Goal: Task Accomplishment & Management: Complete application form

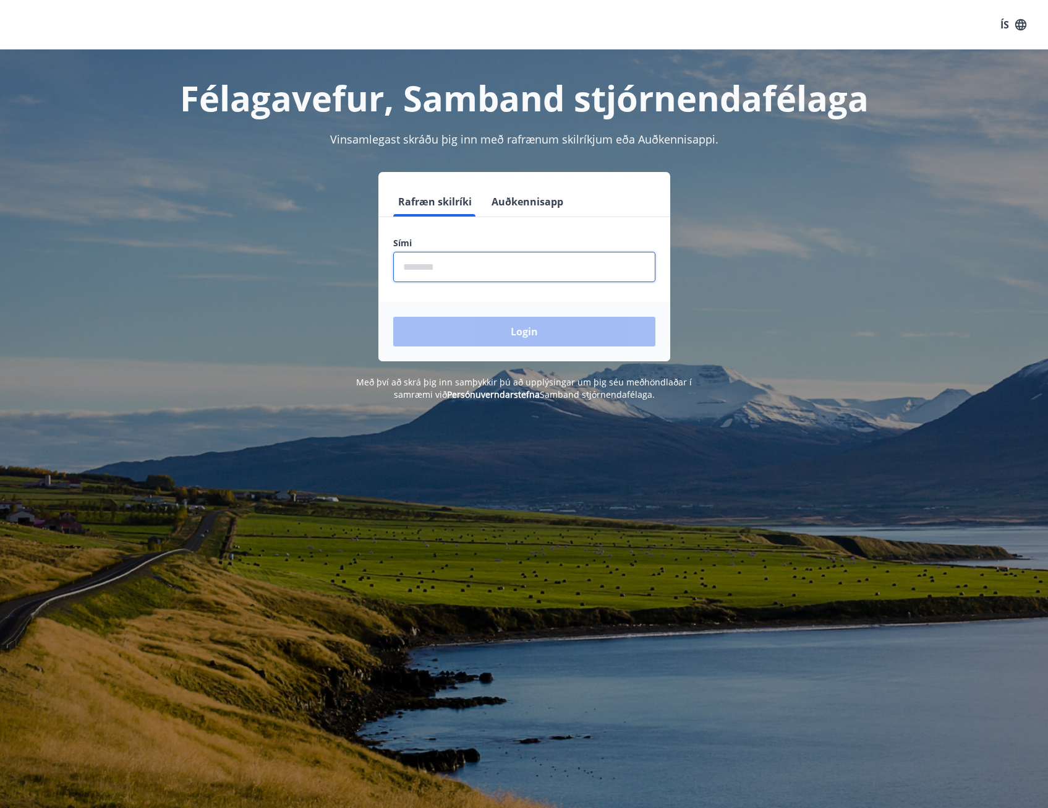
drag, startPoint x: 436, startPoint y: 260, endPoint x: 456, endPoint y: 260, distance: 20.4
click at [436, 260] on input "phone" at bounding box center [524, 267] width 262 height 30
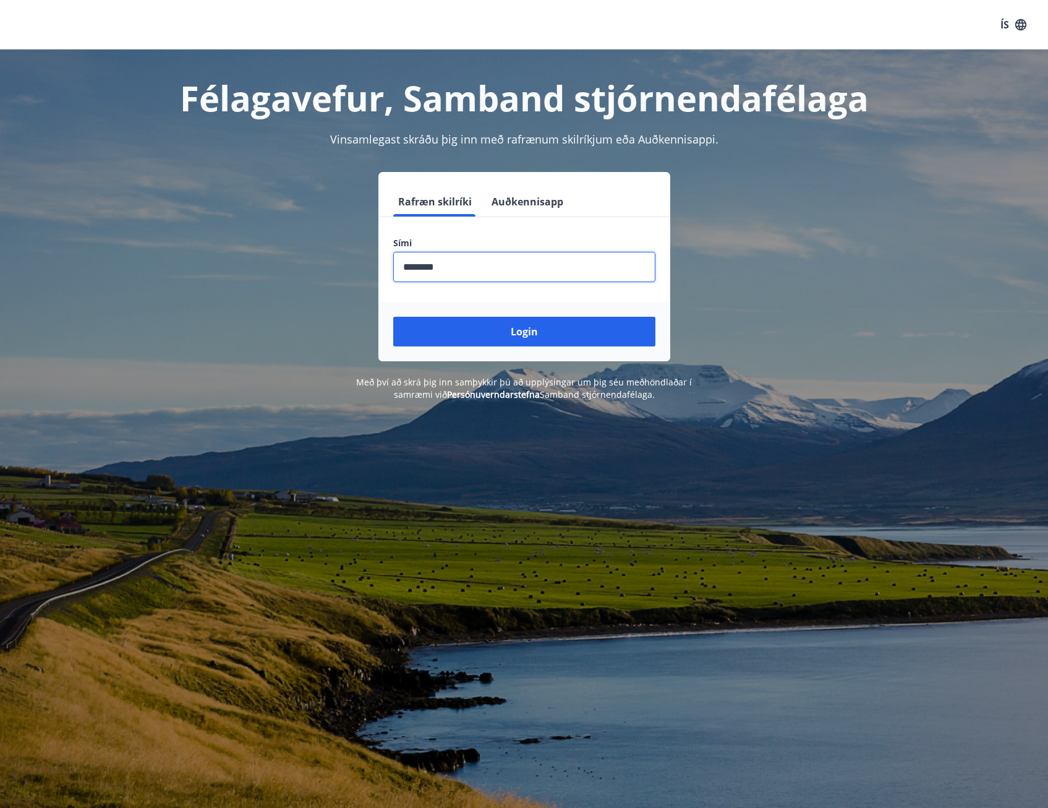
click at [393, 317] on button "Login" at bounding box center [524, 332] width 262 height 30
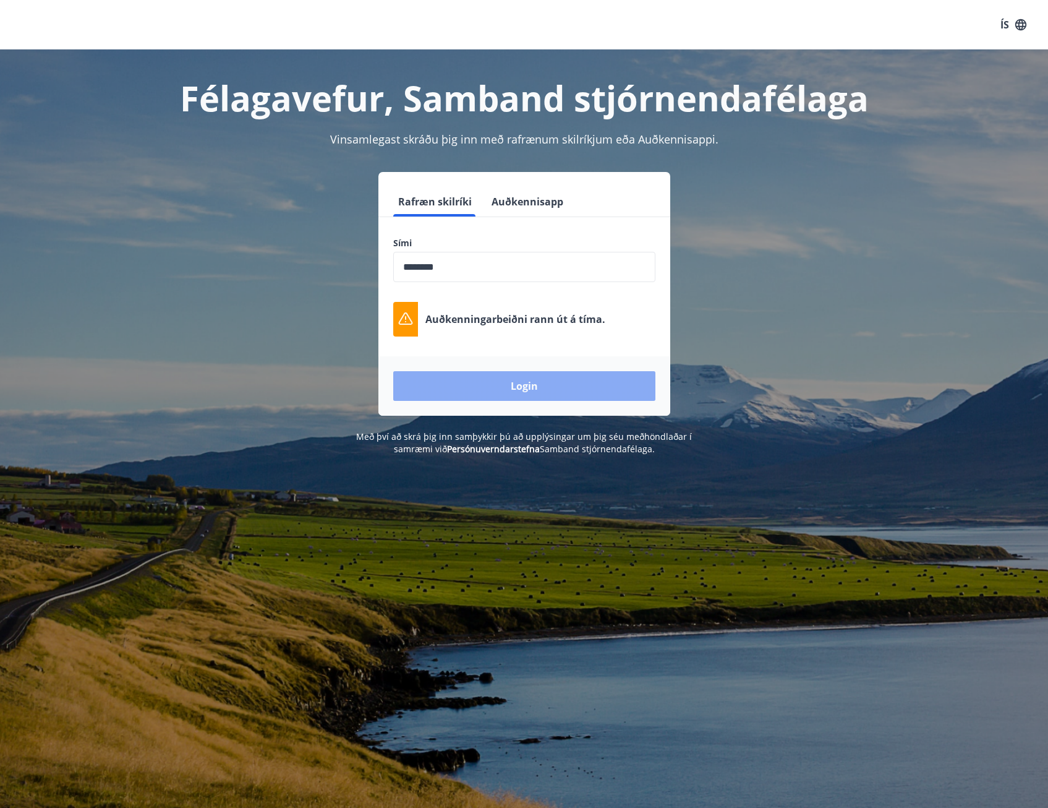
click at [545, 381] on button "Login" at bounding box center [524, 386] width 262 height 30
click at [516, 380] on button "Login" at bounding box center [524, 386] width 262 height 30
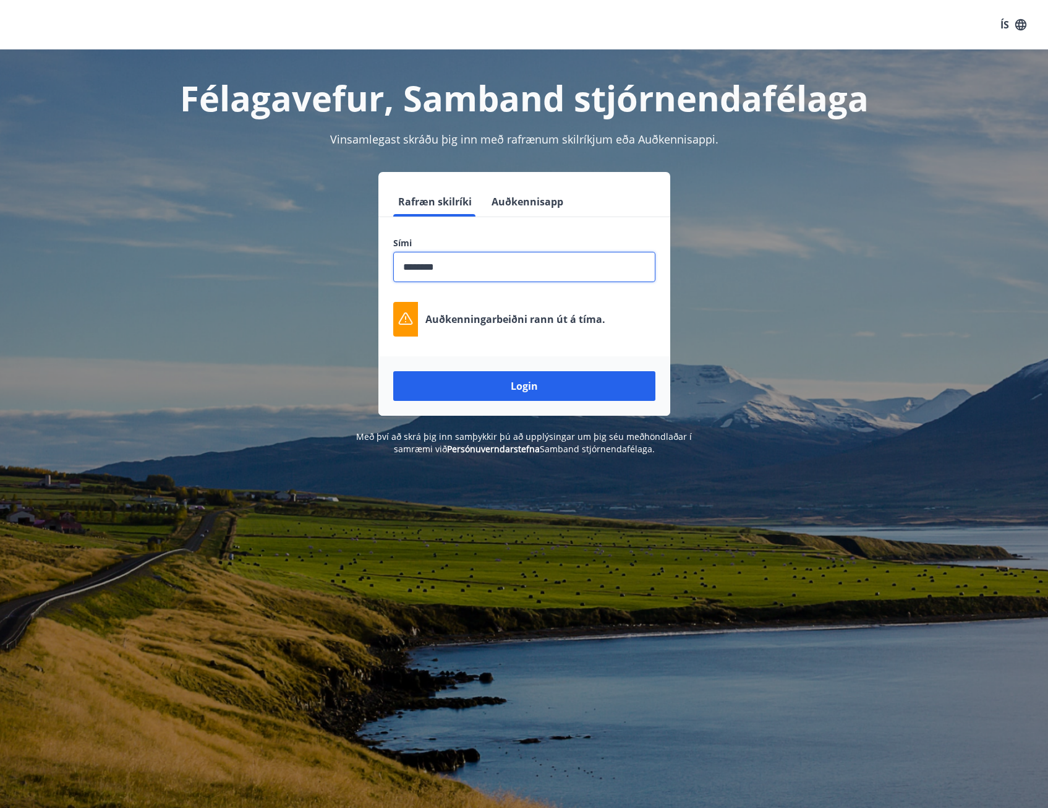
drag, startPoint x: 483, startPoint y: 271, endPoint x: 238, endPoint y: 261, distance: 245.1
click at [238, 261] on div "Rafræn skilríki Auðkennisapp Sími ​ Auðkenningarbeiðni rann út á tíma. Login" at bounding box center [524, 294] width 861 height 244
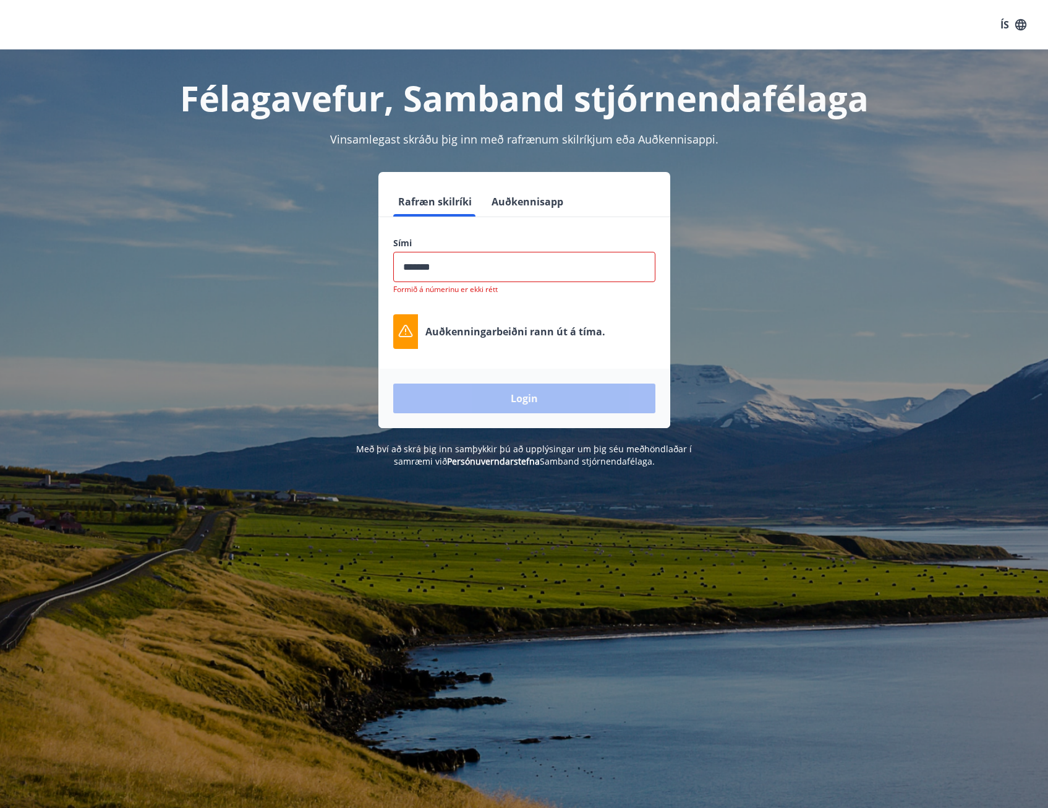
type input "********"
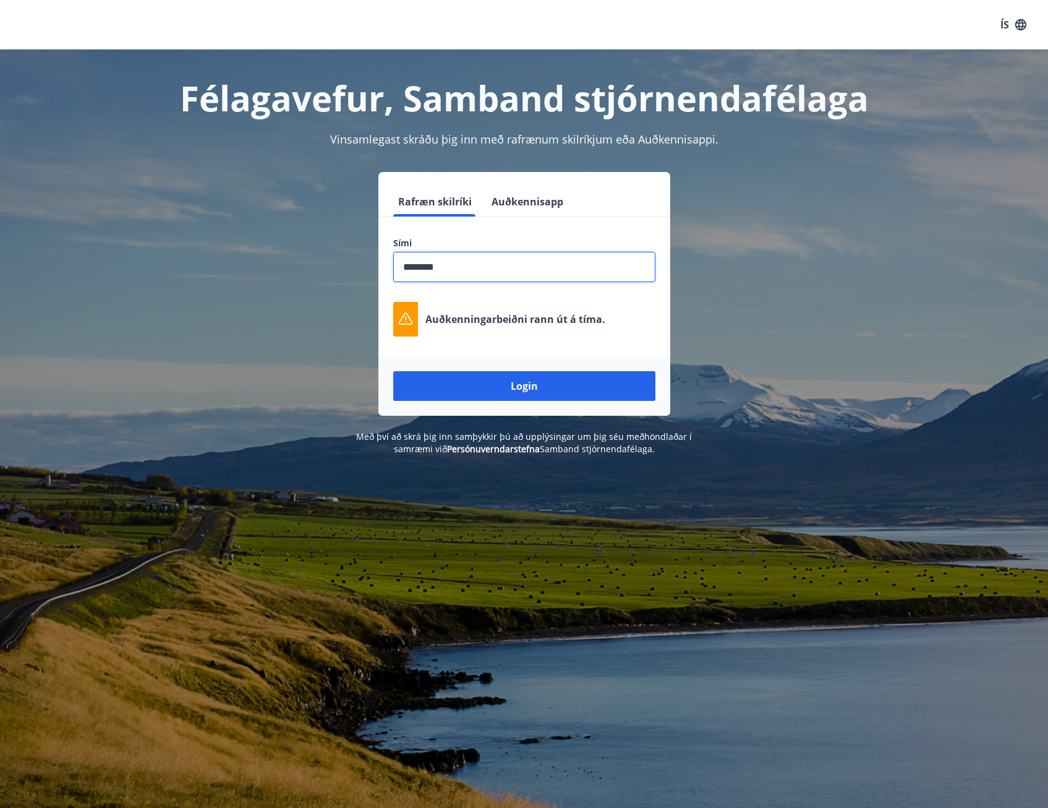
click at [393, 371] on button "Login" at bounding box center [524, 386] width 262 height 30
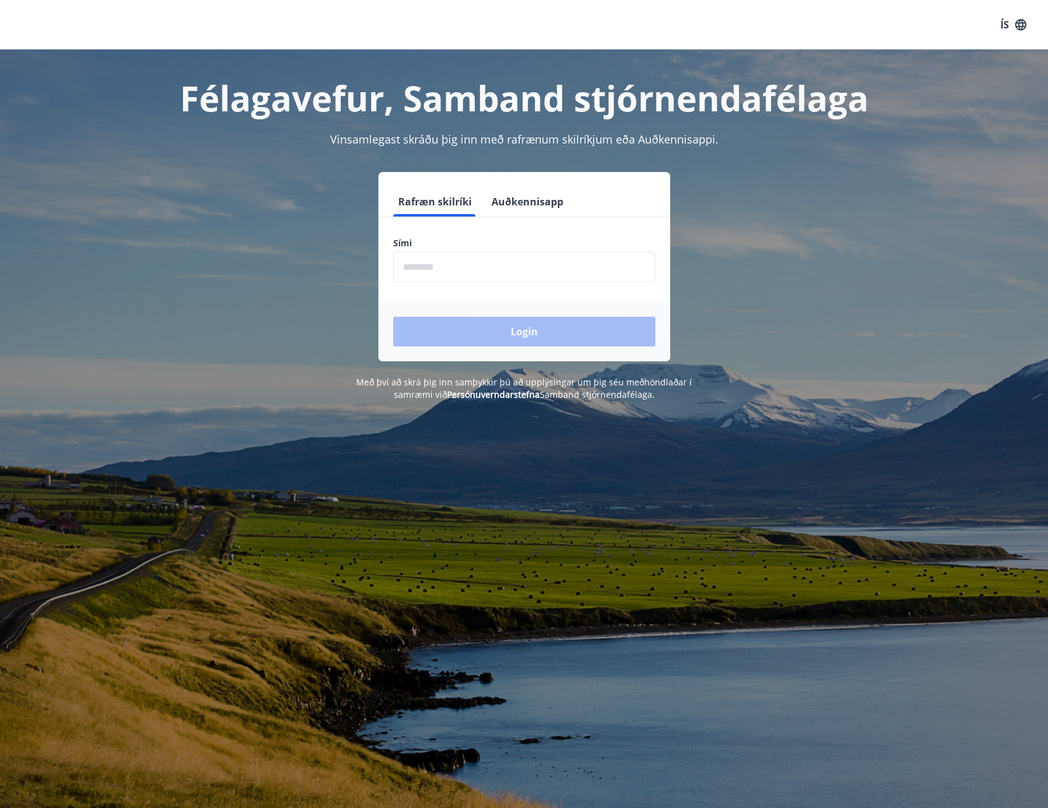
click at [439, 257] on input "phone" at bounding box center [524, 267] width 262 height 30
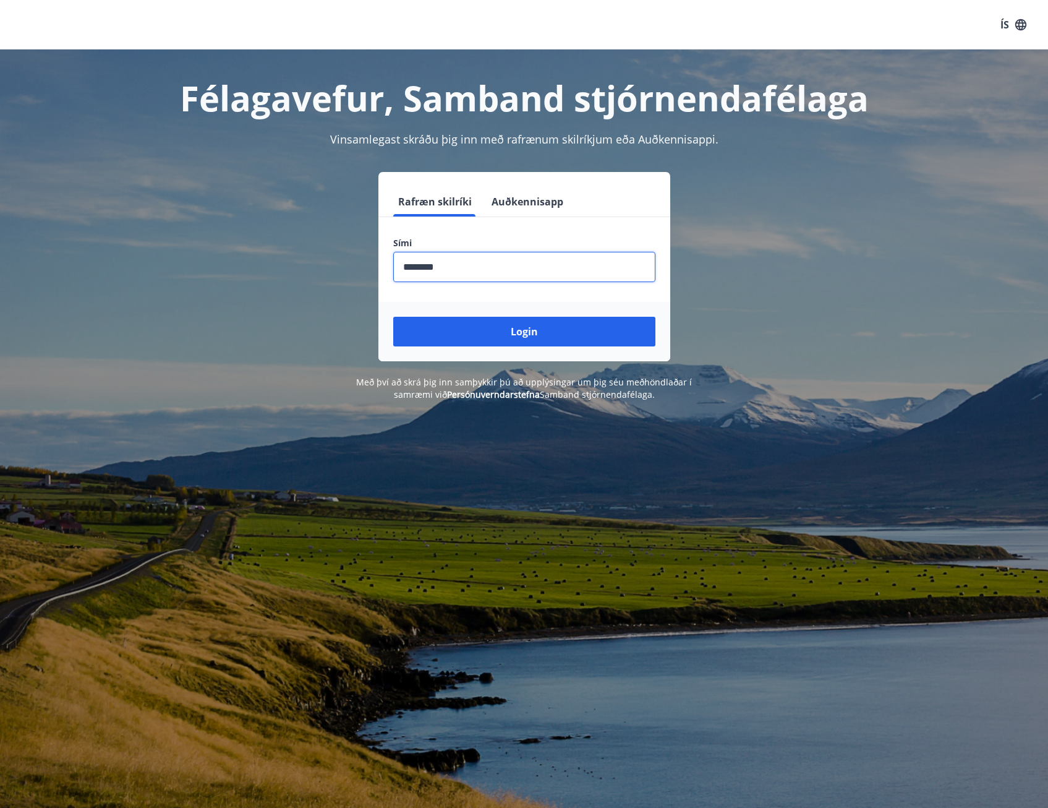
type input "********"
click at [393, 317] on button "Login" at bounding box center [524, 332] width 262 height 30
